Goal: Task Accomplishment & Management: Use online tool/utility

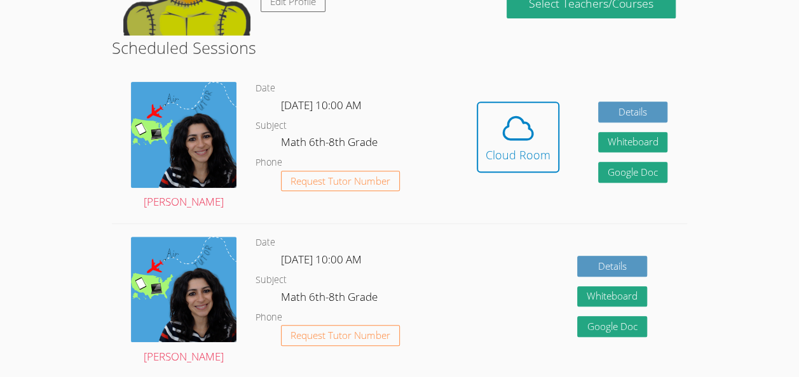
scroll to position [214, 0]
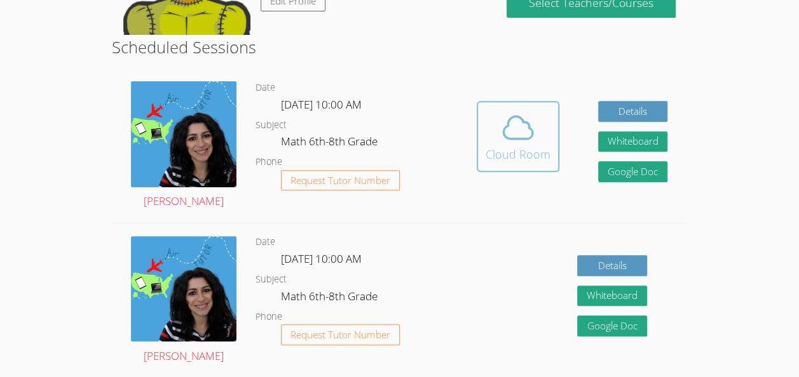
click at [512, 129] on icon at bounding box center [518, 128] width 36 height 36
click at [533, 112] on icon at bounding box center [518, 128] width 36 height 36
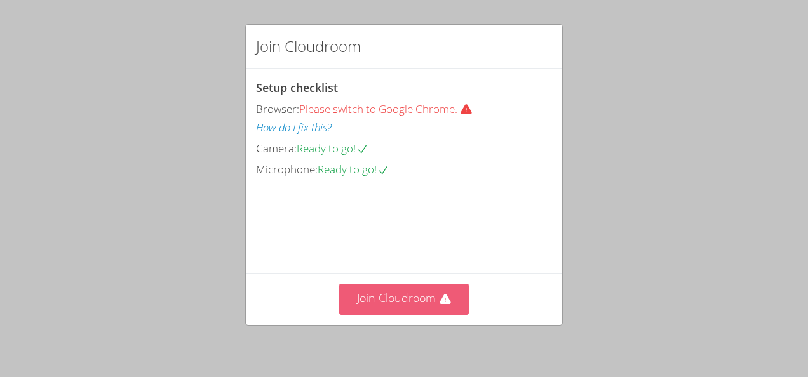
click at [387, 300] on button "Join Cloudroom" at bounding box center [404, 299] width 130 height 31
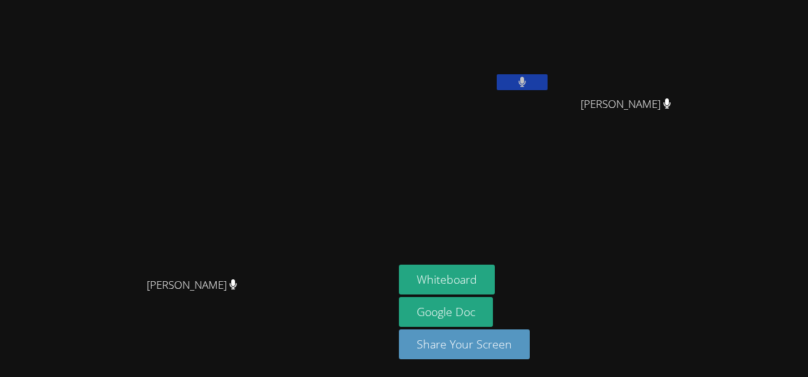
click at [497, 82] on button at bounding box center [522, 82] width 51 height 16
click at [515, 84] on icon at bounding box center [521, 82] width 13 height 11
click at [497, 78] on button at bounding box center [522, 82] width 51 height 16
click at [515, 84] on icon at bounding box center [521, 82] width 13 height 11
click at [234, 276] on span "[PERSON_NAME]" at bounding box center [192, 285] width 91 height 18
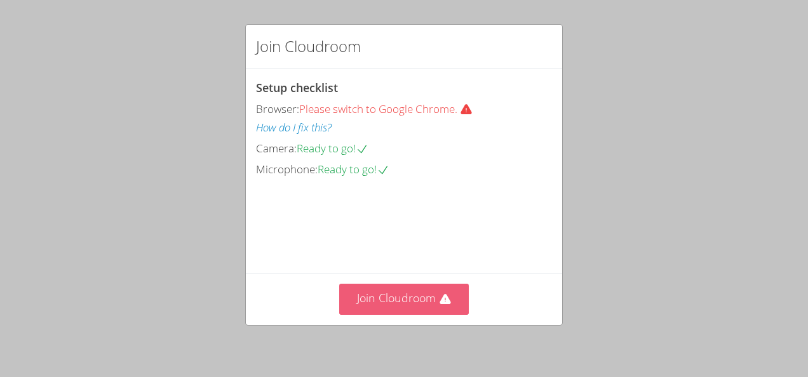
click at [401, 299] on button "Join Cloudroom" at bounding box center [404, 299] width 130 height 31
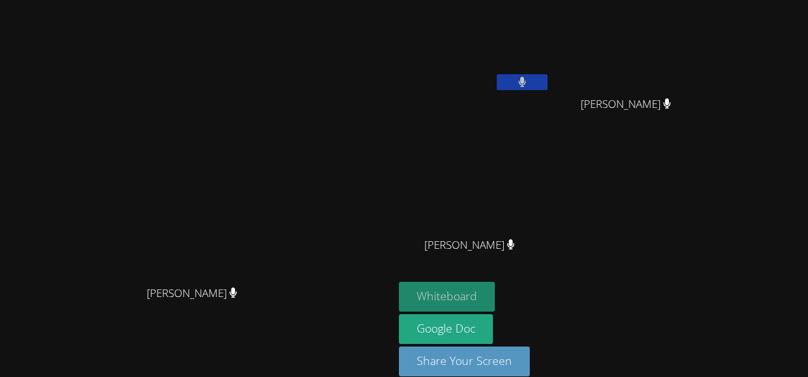
click at [495, 295] on button "Whiteboard" at bounding box center [447, 297] width 96 height 30
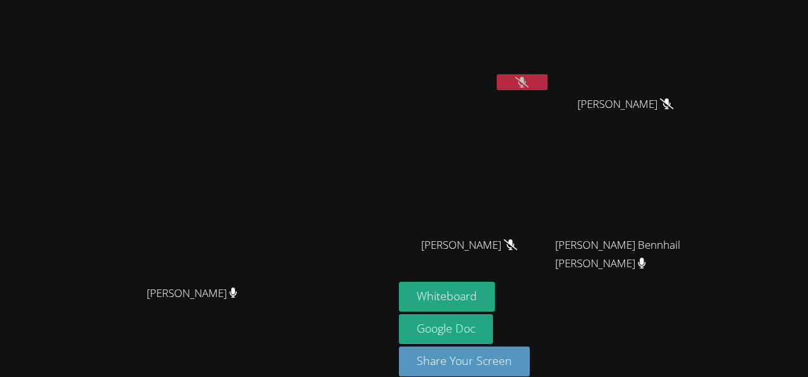
click at [614, 264] on span "Prince Samuel Bennhail Bobo" at bounding box center [625, 254] width 141 height 37
click at [638, 264] on icon at bounding box center [642, 263] width 8 height 11
click at [638, 262] on icon at bounding box center [642, 263] width 8 height 11
click at [548, 80] on button at bounding box center [522, 82] width 51 height 16
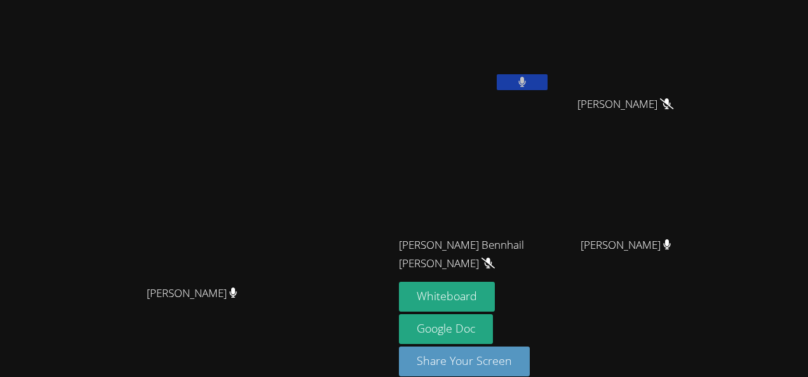
click at [548, 78] on button at bounding box center [522, 82] width 51 height 16
click at [671, 240] on icon at bounding box center [667, 245] width 8 height 11
click at [671, 244] on icon at bounding box center [667, 245] width 8 height 11
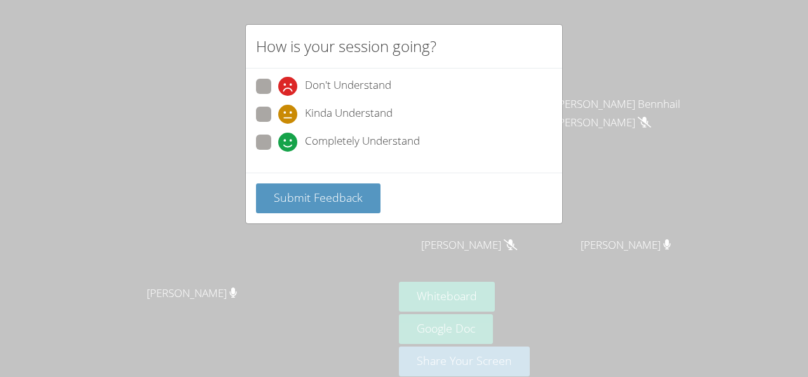
click at [278, 152] on span at bounding box center [278, 152] width 0 height 0
click at [278, 140] on input "Completely Understand" at bounding box center [283, 140] width 11 height 11
radio input "true"
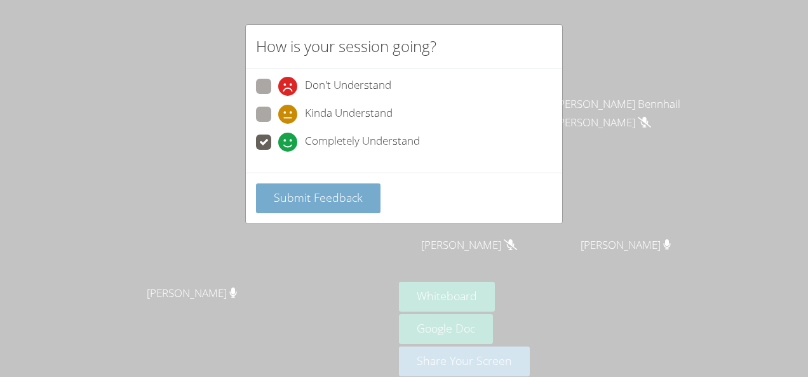
click at [302, 199] on span "Submit Feedback" at bounding box center [318, 197] width 89 height 15
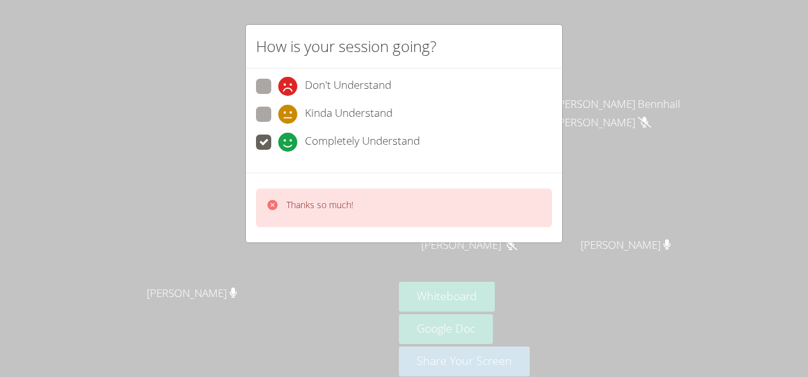
click at [366, 260] on div "How is your session going? Don't Understand Kinda Understand Completely Underst…" at bounding box center [404, 188] width 808 height 377
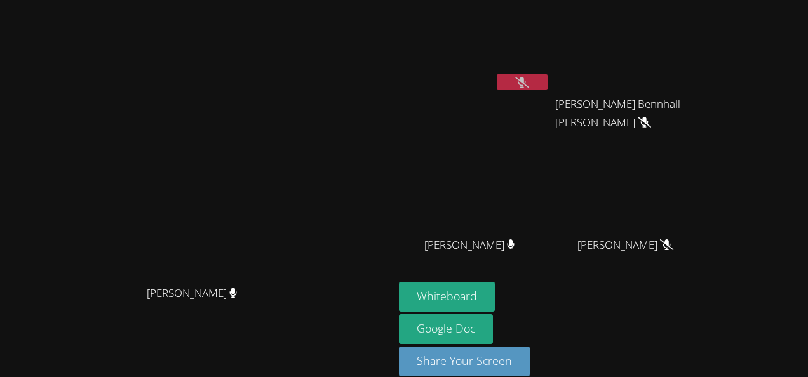
click at [548, 81] on button at bounding box center [522, 82] width 51 height 16
click at [548, 78] on button at bounding box center [522, 82] width 51 height 16
click at [548, 75] on button at bounding box center [522, 82] width 51 height 16
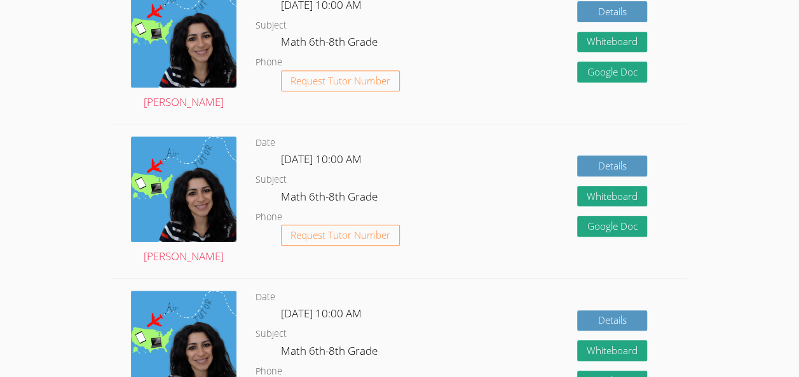
scroll to position [214, 0]
